Goal: Information Seeking & Learning: Understand process/instructions

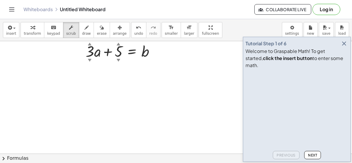
scroll to position [23, 0]
click at [307, 156] on button "Next" at bounding box center [313, 155] width 17 height 8
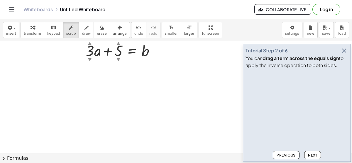
click at [307, 156] on button "Next" at bounding box center [313, 155] width 17 height 8
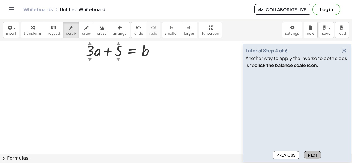
click at [307, 156] on button "Next" at bounding box center [313, 155] width 17 height 8
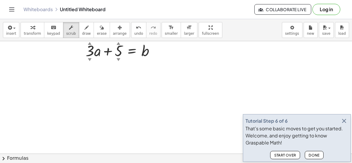
click at [307, 156] on button "Done" at bounding box center [314, 155] width 19 height 8
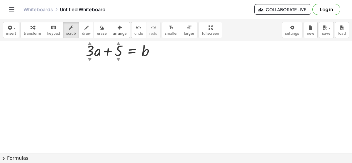
click at [120, 140] on div at bounding box center [176, 149] width 352 height 263
click at [112, 152] on div at bounding box center [176, 149] width 352 height 263
click at [115, 155] on button "chevron_right Formulas" at bounding box center [176, 157] width 352 height 9
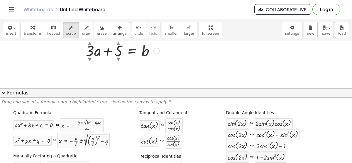
click at [149, 50] on div at bounding box center [123, 50] width 80 height 20
click at [28, 92] on button "expand_more Formulas" at bounding box center [176, 92] width 352 height 9
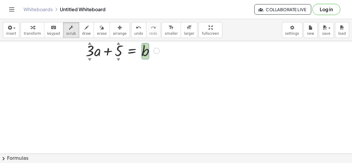
click at [125, 46] on div at bounding box center [123, 50] width 80 height 20
click at [129, 52] on div at bounding box center [123, 50] width 80 height 20
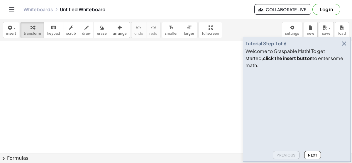
click at [349, 49] on div "Tutorial Step 1 of 6 Welcome to Graspable Math! To get started, click the inser…" at bounding box center [297, 99] width 108 height 125
click at [347, 47] on icon "button" at bounding box center [344, 43] width 7 height 7
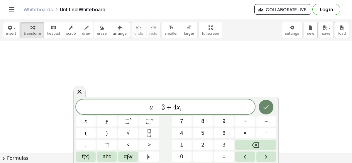
click at [260, 105] on button "Done" at bounding box center [266, 107] width 15 height 15
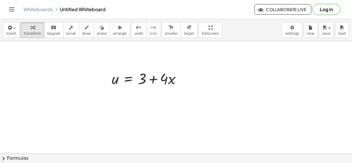
click at [0, 154] on button "chevron_right Formulas" at bounding box center [176, 157] width 352 height 9
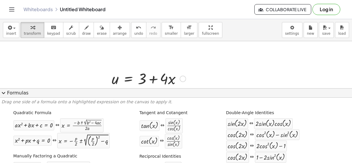
click at [181, 80] on div at bounding box center [183, 78] width 6 height 6
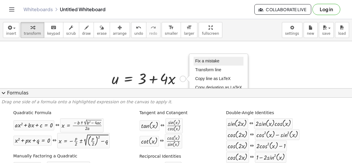
click at [211, 60] on span "Fix a mistake" at bounding box center [207, 60] width 24 height 5
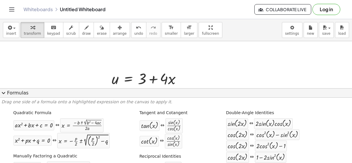
click at [21, 96] on button "expand_more Formulas" at bounding box center [176, 92] width 352 height 9
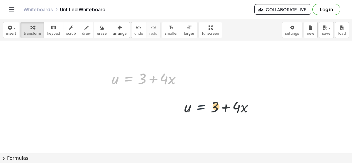
drag, startPoint x: 129, startPoint y: 75, endPoint x: 205, endPoint y: 105, distance: 82.1
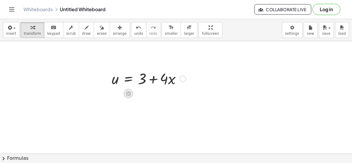
click at [127, 92] on icon at bounding box center [128, 93] width 5 height 5
click at [146, 96] on div "+ − × ÷" at bounding box center [131, 92] width 52 height 11
click at [128, 93] on icon at bounding box center [128, 93] width 5 height 5
click at [120, 93] on div "−" at bounding box center [116, 93] width 9 height 9
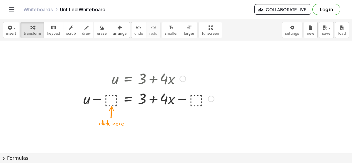
click at [111, 95] on div at bounding box center [148, 98] width 137 height 20
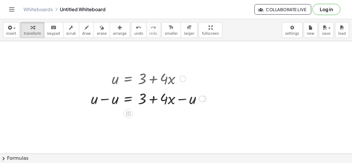
click at [91, 99] on div at bounding box center [149, 98] width 122 height 20
click at [104, 100] on div at bounding box center [149, 98] width 122 height 20
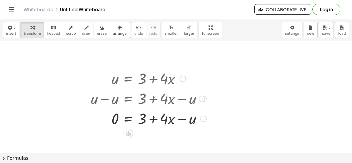
click at [117, 124] on div at bounding box center [149, 118] width 122 height 20
click at [117, 100] on div at bounding box center [149, 98] width 122 height 20
click at [200, 98] on div at bounding box center [202, 98] width 6 height 6
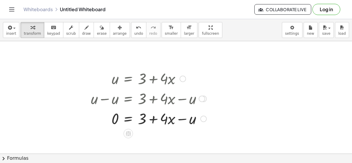
click at [170, 98] on div at bounding box center [149, 98] width 122 height 20
click at [136, 26] on icon "undo" at bounding box center [139, 27] width 6 height 7
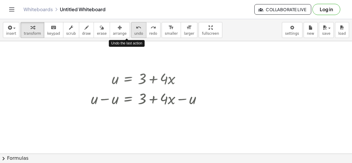
click at [136, 26] on icon "undo" at bounding box center [139, 27] width 6 height 7
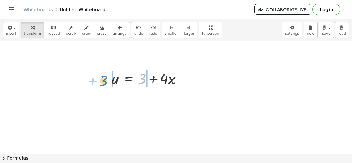
drag, startPoint x: 141, startPoint y: 73, endPoint x: 104, endPoint y: 75, distance: 37.1
click at [104, 75] on div "+ 3 u = + 3 + · 4 · x" at bounding box center [146, 78] width 87 height 23
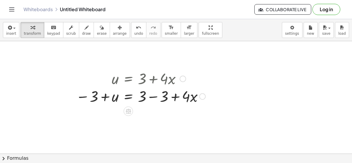
click at [162, 76] on div at bounding box center [140, 78] width 135 height 20
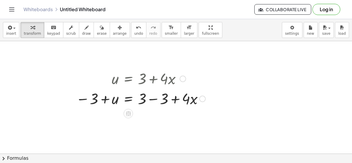
click at [157, 95] on div at bounding box center [140, 98] width 135 height 20
click at [157, 95] on div at bounding box center [158, 98] width 6 height 6
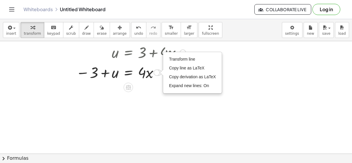
scroll to position [27, 0]
click at [164, 104] on div at bounding box center [176, 145] width 352 height 263
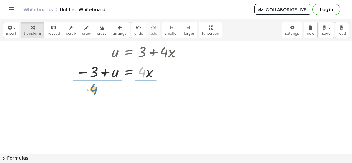
drag, startPoint x: 143, startPoint y: 73, endPoint x: 95, endPoint y: 90, distance: 50.8
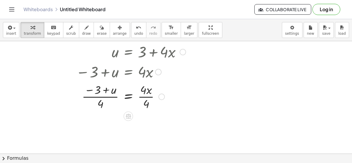
click at [149, 98] on div at bounding box center [131, 95] width 116 height 29
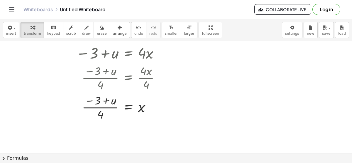
scroll to position [46, 0]
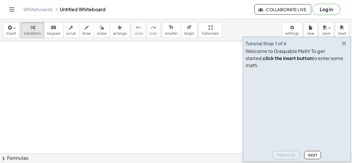
click at [318, 18] on div "Whiteboards Untitled Whiteboard Collaborate Live Log in" at bounding box center [176, 9] width 338 height 19
click at [134, 96] on div at bounding box center [126, 95] width 52 height 20
click at [122, 105] on div at bounding box center [123, 109] width 5 height 11
click at [123, 110] on icon at bounding box center [121, 110] width 6 height 6
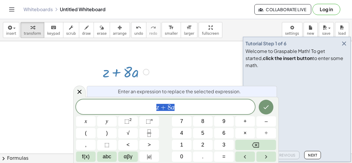
scroll to position [24, 0]
click at [48, 98] on div at bounding box center [176, 148] width 352 height 263
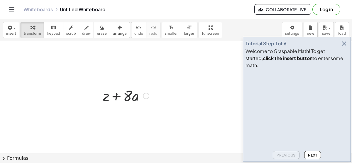
scroll to position [0, 0]
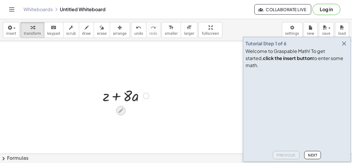
click at [121, 107] on div at bounding box center [120, 110] width 9 height 9
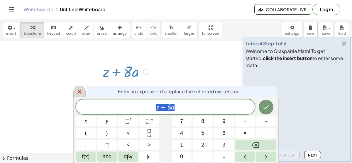
click at [74, 89] on div at bounding box center [79, 90] width 12 height 11
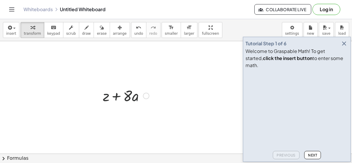
click at [150, 92] on div at bounding box center [126, 95] width 52 height 20
click at [146, 93] on div at bounding box center [146, 95] width 6 height 6
